Goal: Download file/media

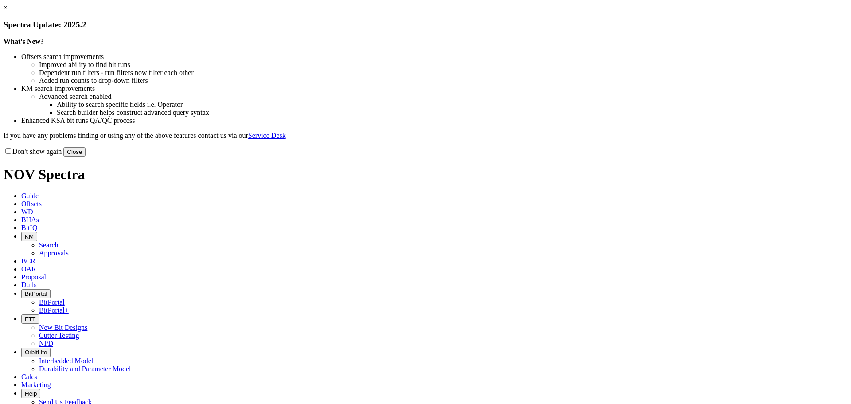
click at [8, 11] on link "×" at bounding box center [6, 8] width 4 height 8
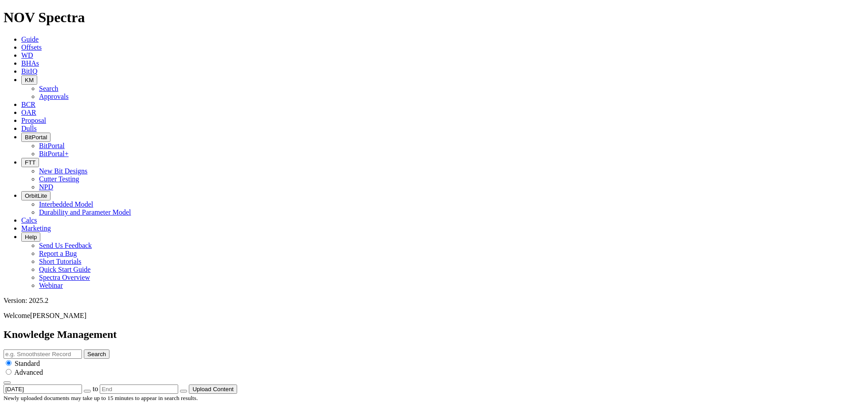
drag, startPoint x: 132, startPoint y: 106, endPoint x: 323, endPoint y: 113, distance: 191.2
click at [37, 75] on button "KM" at bounding box center [29, 79] width 16 height 9
click at [69, 93] on link "Approvals" at bounding box center [54, 97] width 30 height 8
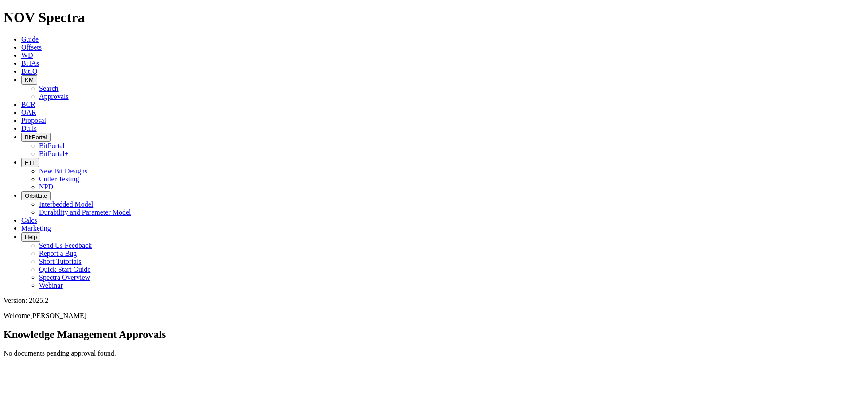
click at [34, 77] on span "KM" at bounding box center [29, 80] width 9 height 7
click at [59, 85] on link "Search" at bounding box center [49, 89] width 20 height 8
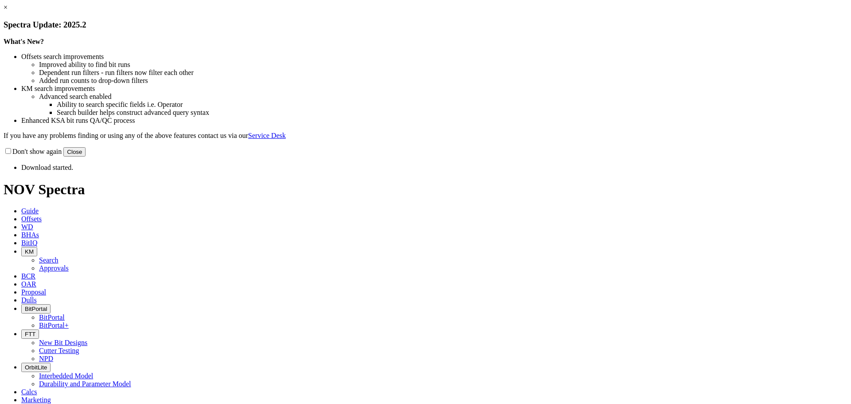
click at [86, 156] on button "Close" at bounding box center [74, 151] width 22 height 9
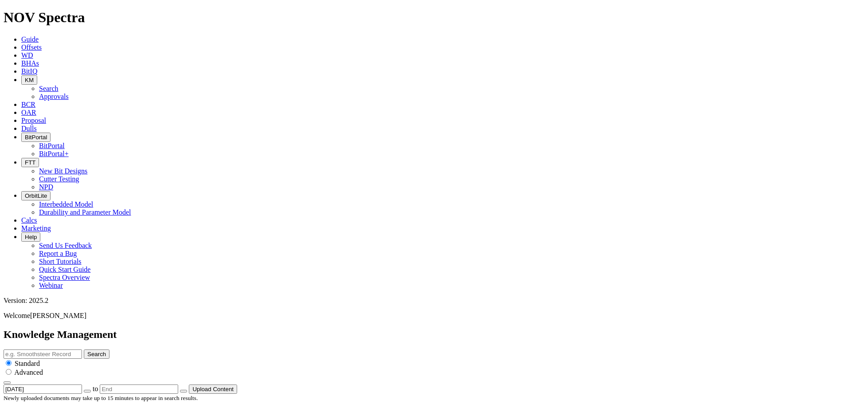
scroll to position [665, 0]
